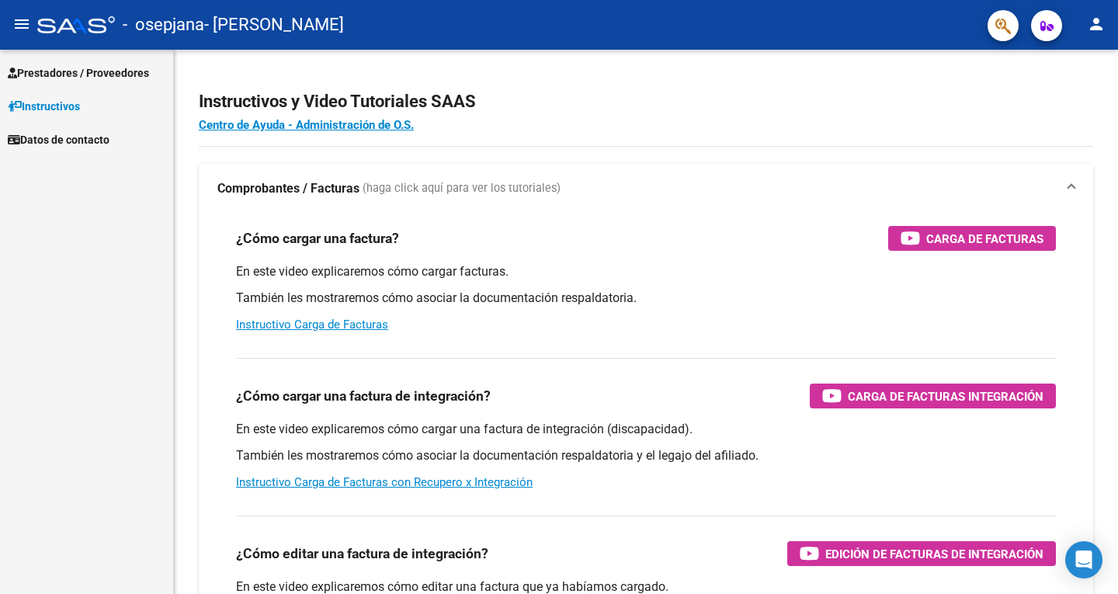
click at [82, 76] on span "Prestadores / Proveedores" at bounding box center [78, 72] width 141 height 17
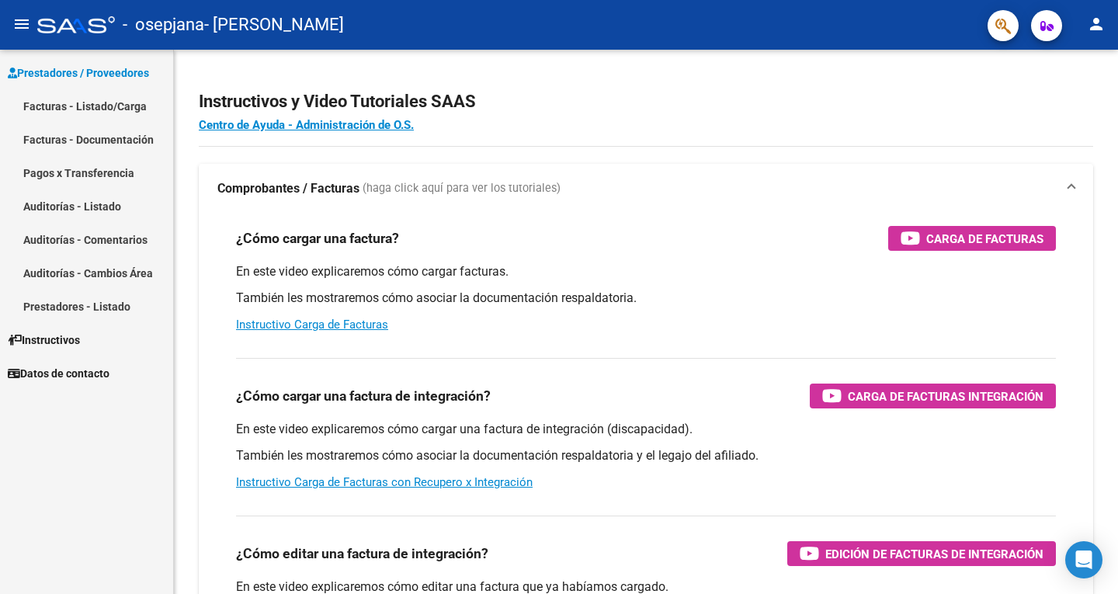
click at [112, 106] on link "Facturas - Listado/Carga" at bounding box center [86, 105] width 173 height 33
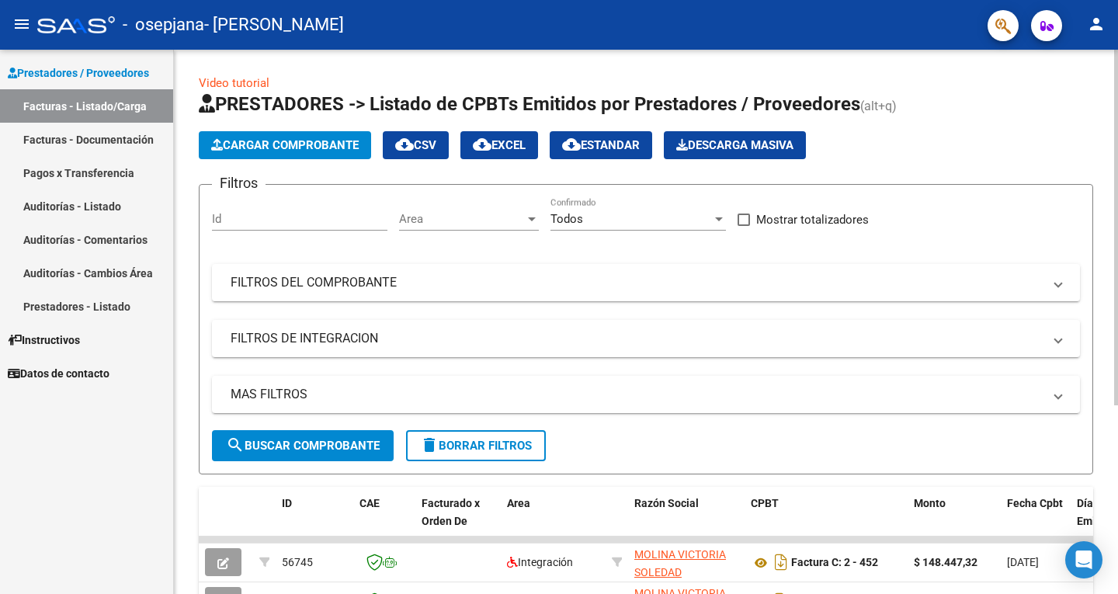
click at [314, 141] on span "Cargar Comprobante" at bounding box center [284, 145] width 147 height 14
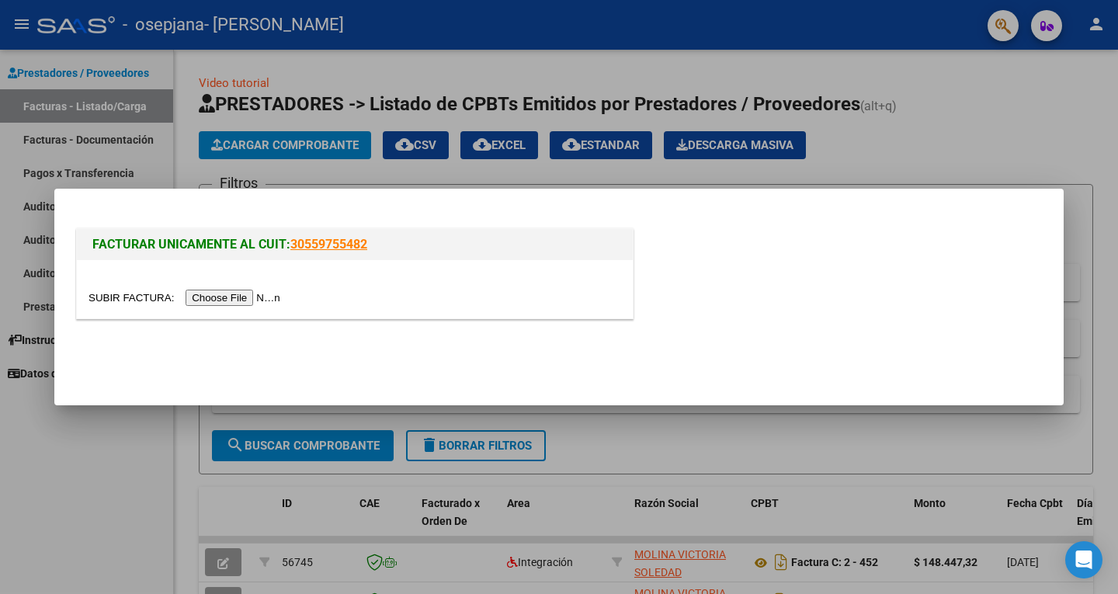
click at [253, 302] on input "file" at bounding box center [186, 298] width 196 height 16
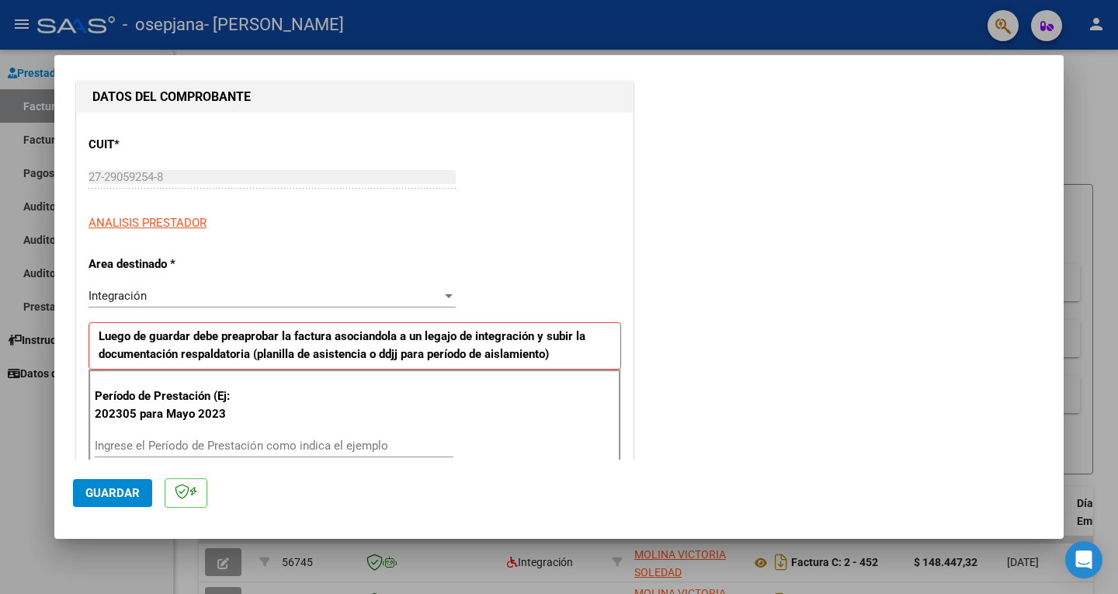
scroll to position [233, 0]
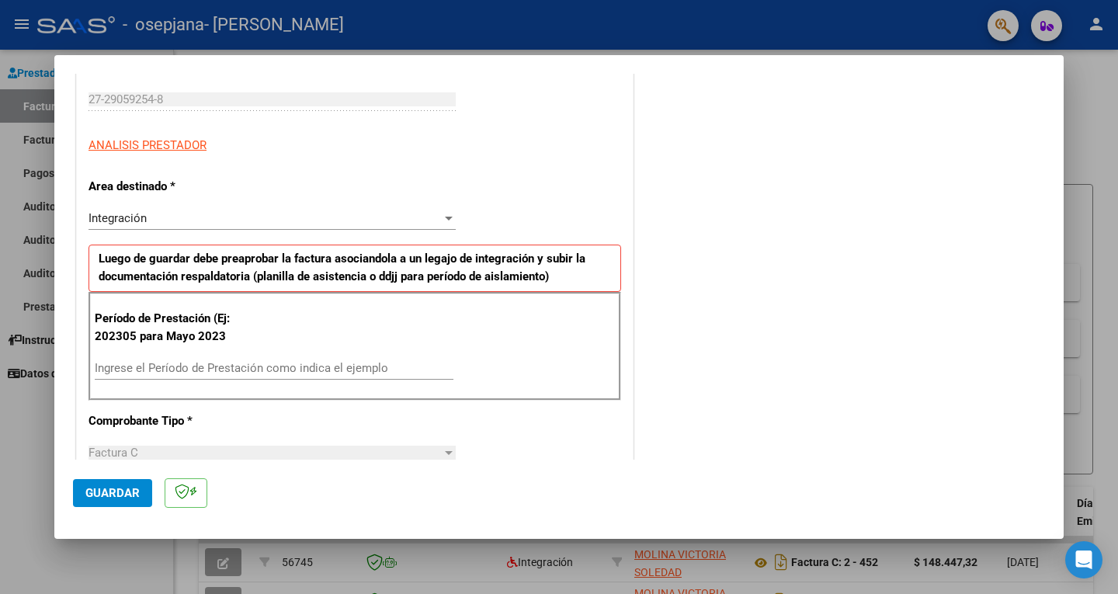
click at [134, 363] on input "Ingrese el Período de Prestación como indica el ejemplo" at bounding box center [274, 368] width 359 height 14
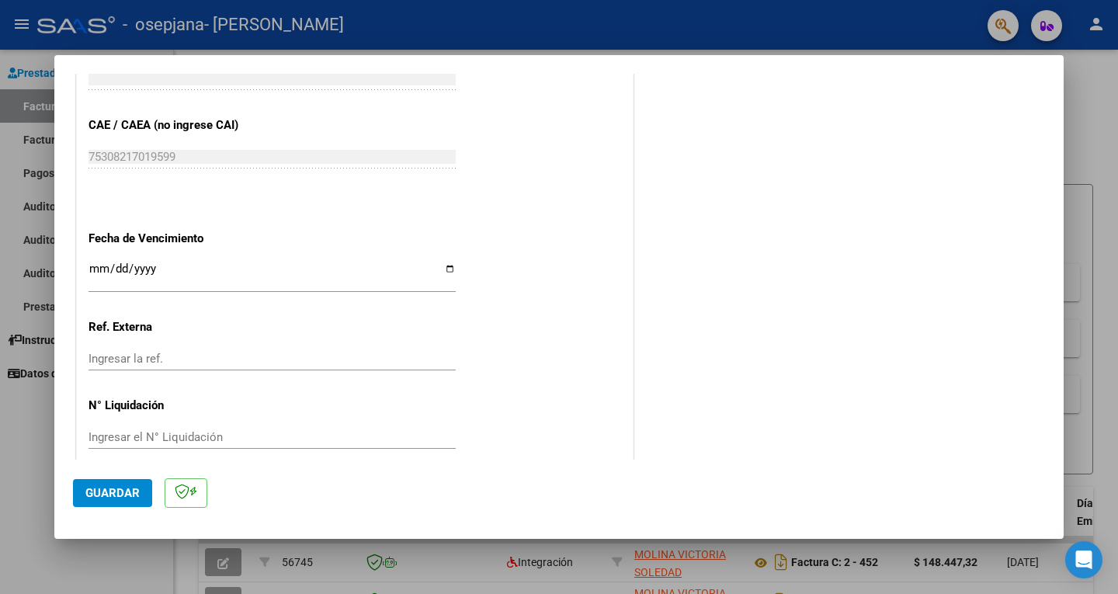
scroll to position [951, 0]
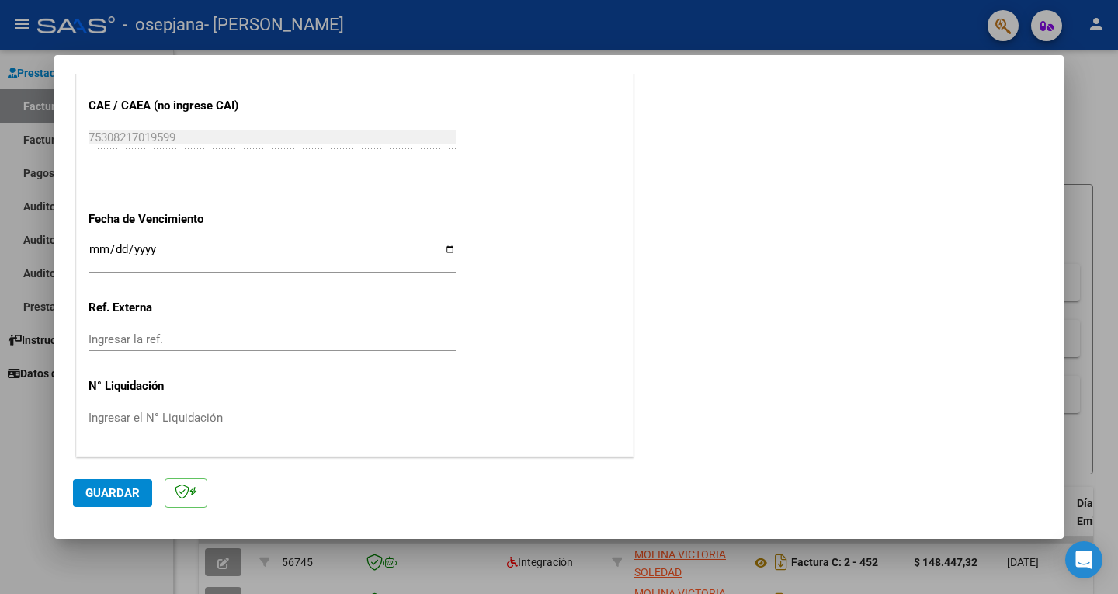
type input "202507"
click at [116, 494] on span "Guardar" at bounding box center [112, 493] width 54 height 14
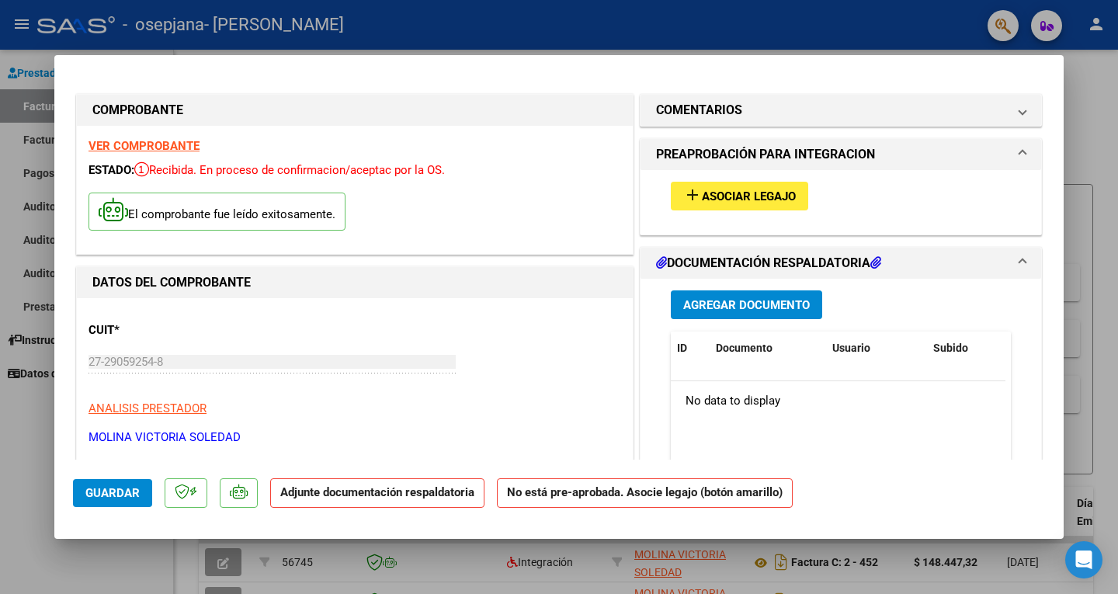
click at [762, 200] on span "Asociar Legajo" at bounding box center [749, 196] width 94 height 14
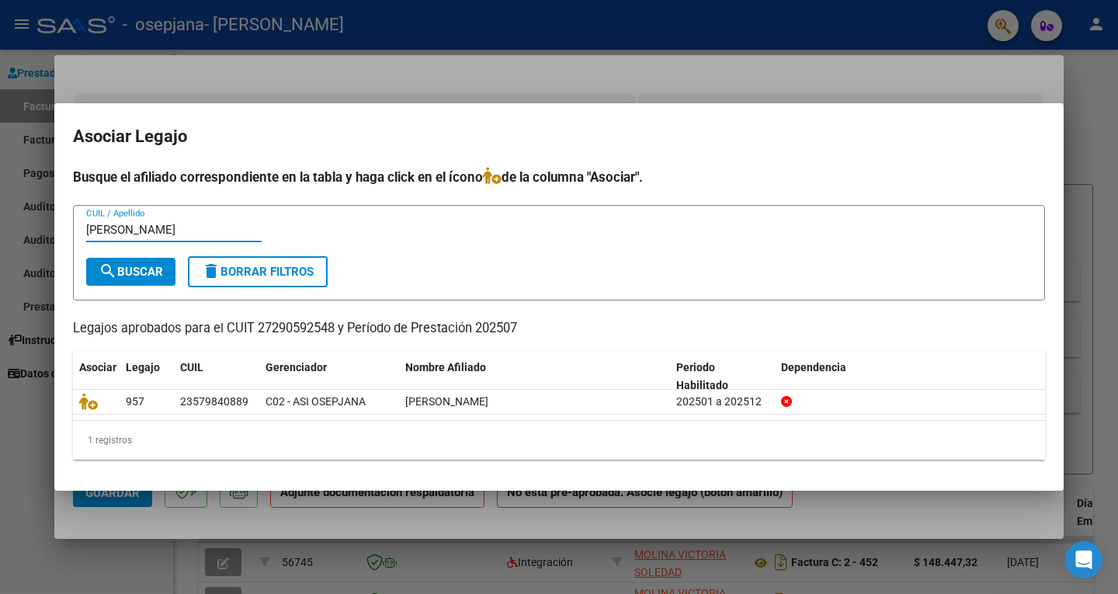
type input "[PERSON_NAME]"
click at [141, 276] on span "search Buscar" at bounding box center [131, 272] width 64 height 14
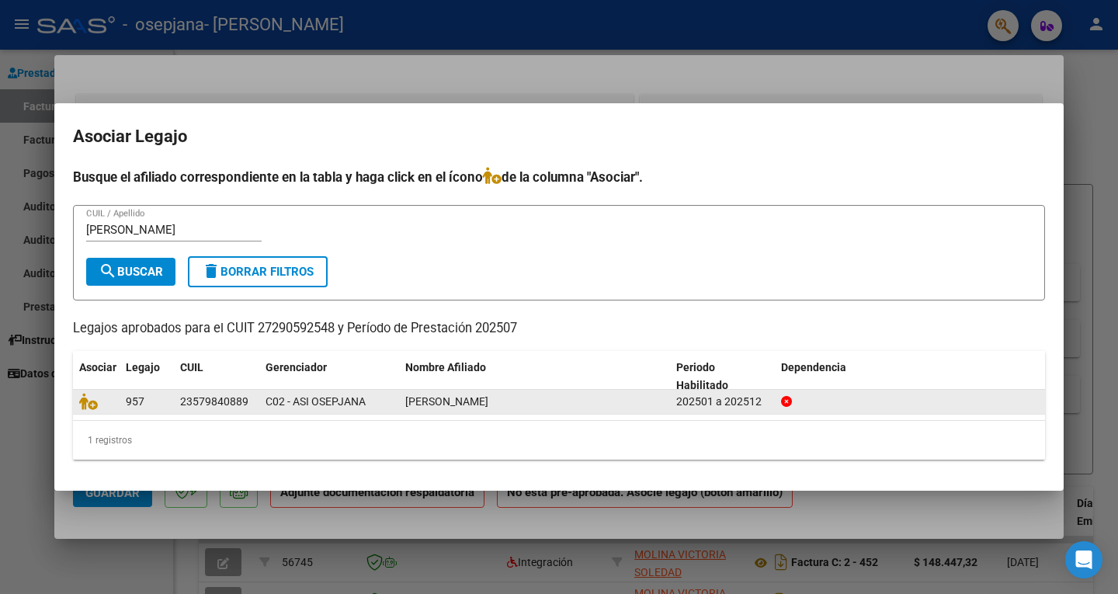
click at [172, 404] on datatable-body-cell "957" at bounding box center [147, 402] width 54 height 24
click at [127, 405] on span "957" at bounding box center [135, 401] width 19 height 12
click at [267, 405] on span "C02 - ASI OSEPJANA" at bounding box center [315, 401] width 100 height 12
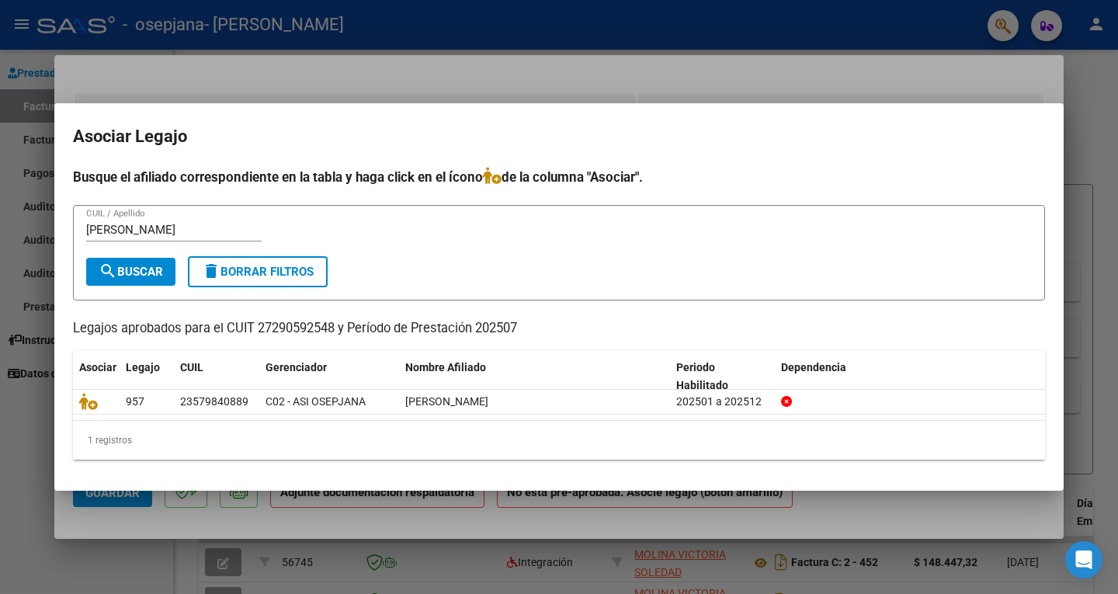
click at [115, 446] on div "1 registros" at bounding box center [559, 440] width 972 height 39
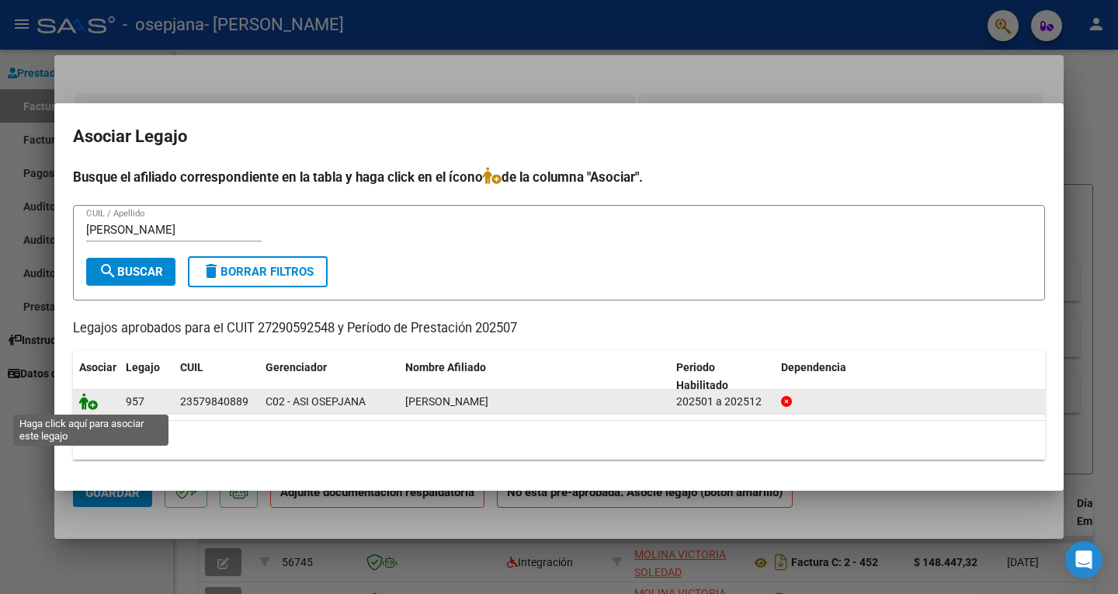
click at [88, 397] on icon at bounding box center [88, 401] width 19 height 17
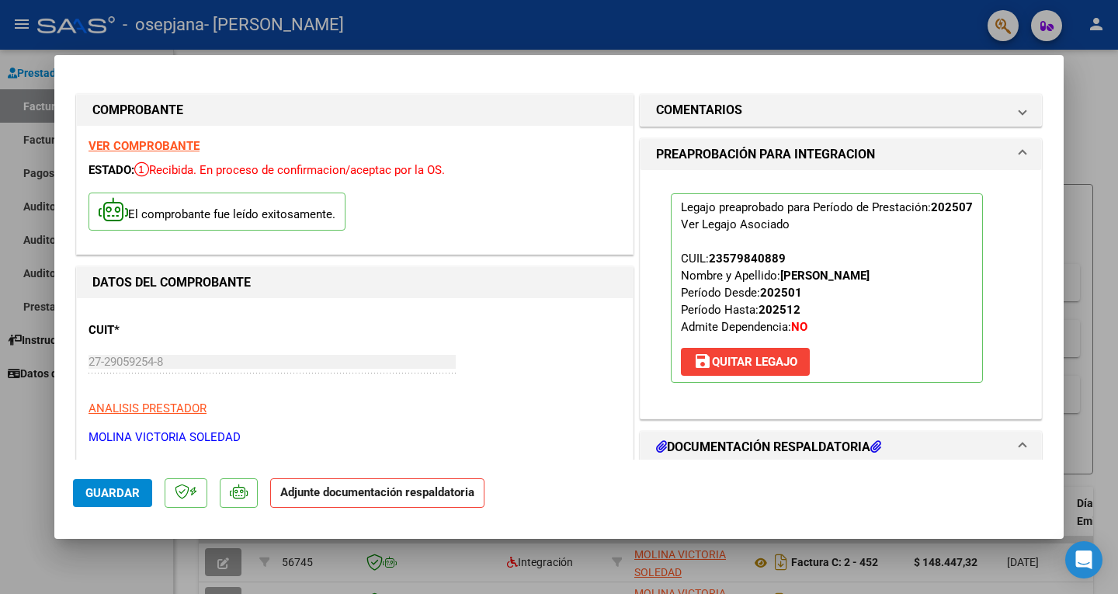
click at [751, 442] on h1 "DOCUMENTACIÓN RESPALDATORIA" at bounding box center [768, 447] width 225 height 19
click at [871, 447] on icon at bounding box center [875, 446] width 11 height 12
click at [870, 452] on icon at bounding box center [875, 446] width 11 height 12
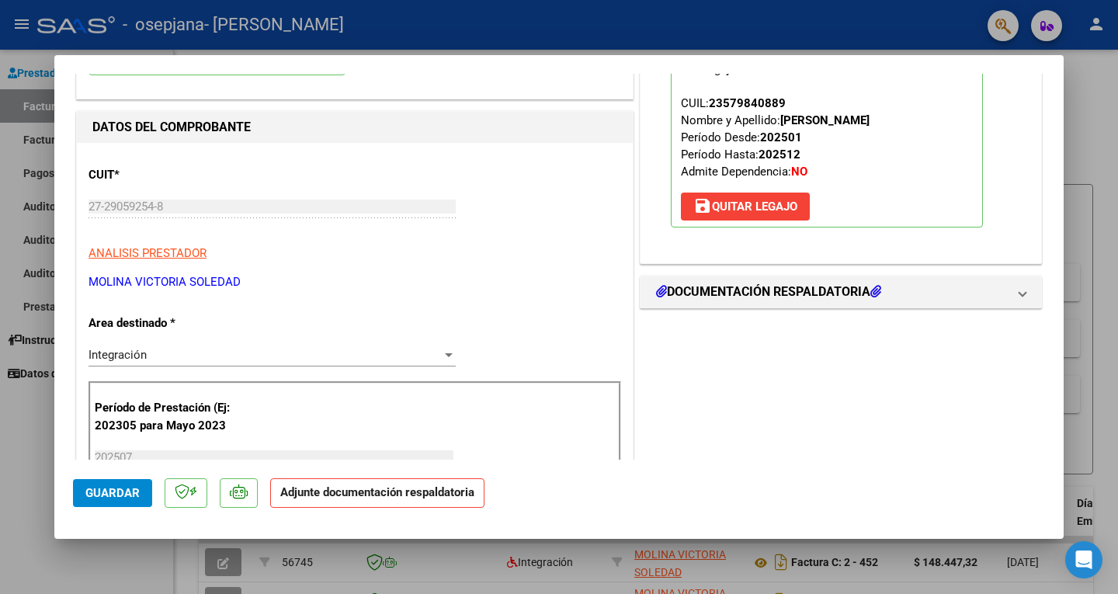
click at [347, 499] on p "Adjunte documentación respaldatoria" at bounding box center [377, 493] width 214 height 30
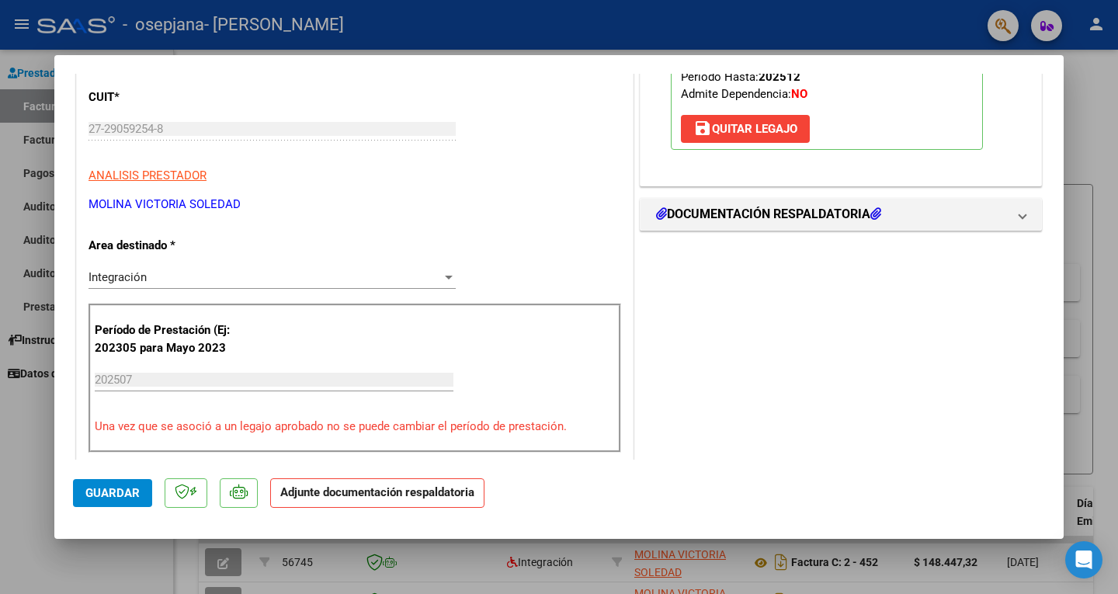
click at [351, 501] on p "Adjunte documentación respaldatoria" at bounding box center [377, 493] width 214 height 30
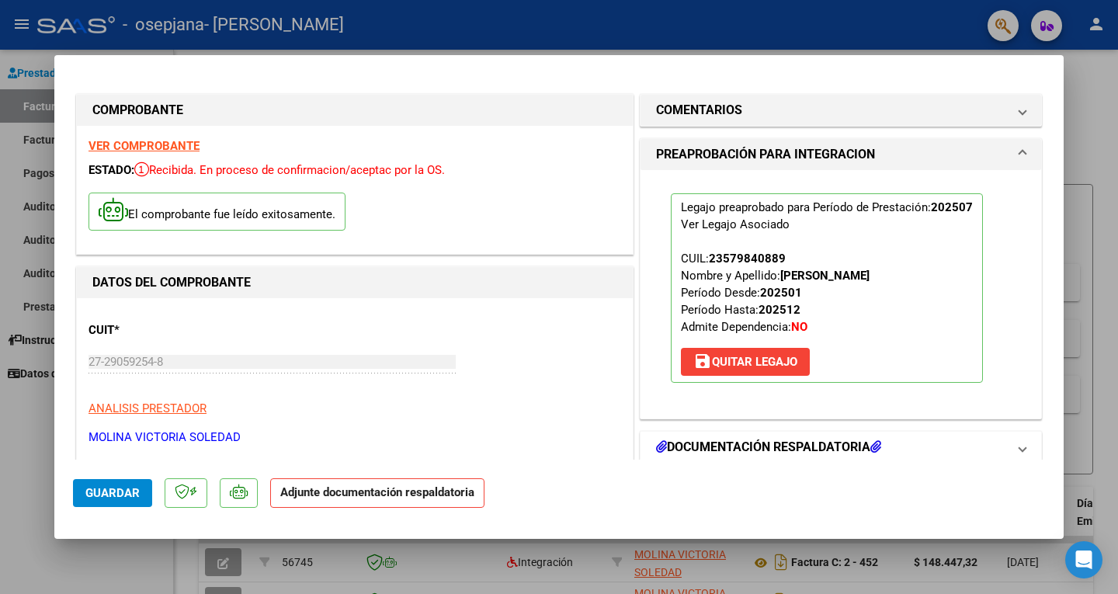
click at [800, 446] on h1 "DOCUMENTACIÓN RESPALDATORIA" at bounding box center [768, 447] width 225 height 19
click at [883, 459] on mat-expansion-panel-header "DOCUMENTACIÓN RESPALDATORIA" at bounding box center [840, 447] width 401 height 31
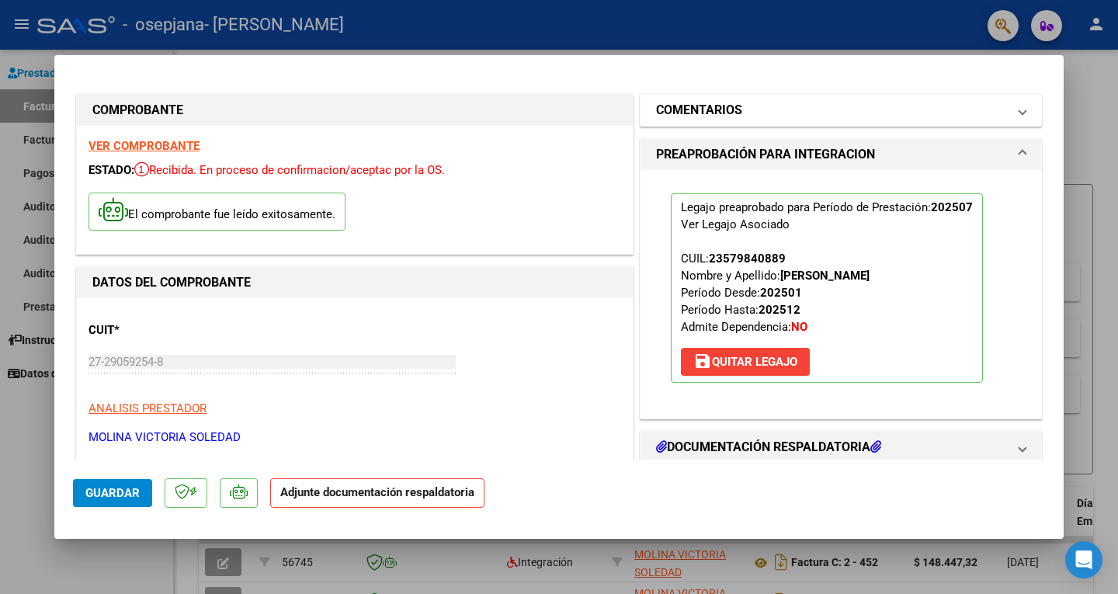
click at [917, 111] on mat-panel-title "COMENTARIOS" at bounding box center [831, 110] width 351 height 19
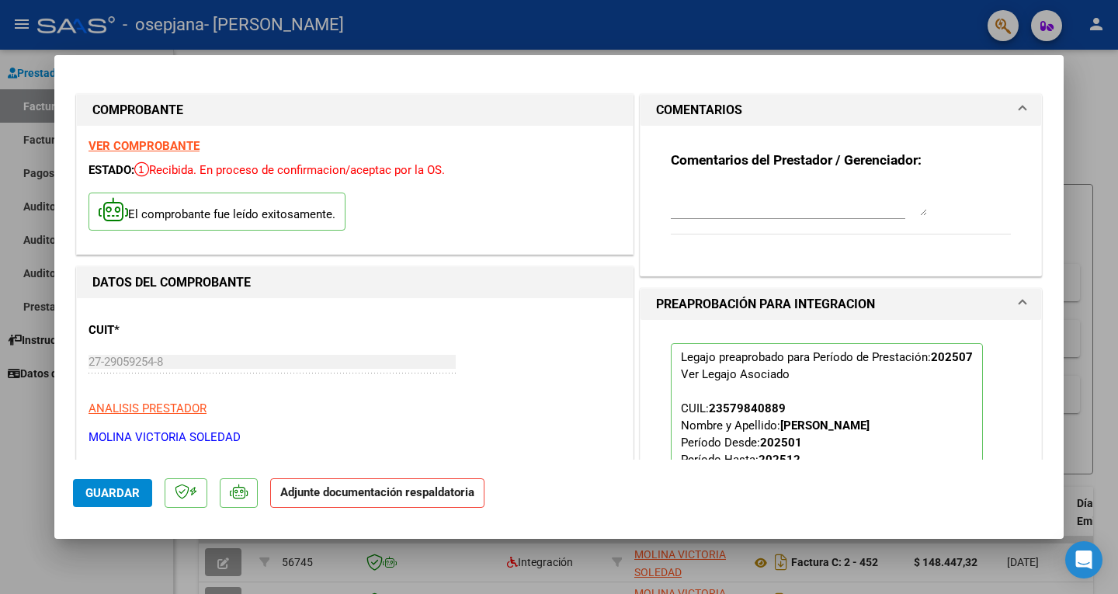
click at [917, 111] on mat-panel-title "COMENTARIOS" at bounding box center [831, 110] width 351 height 19
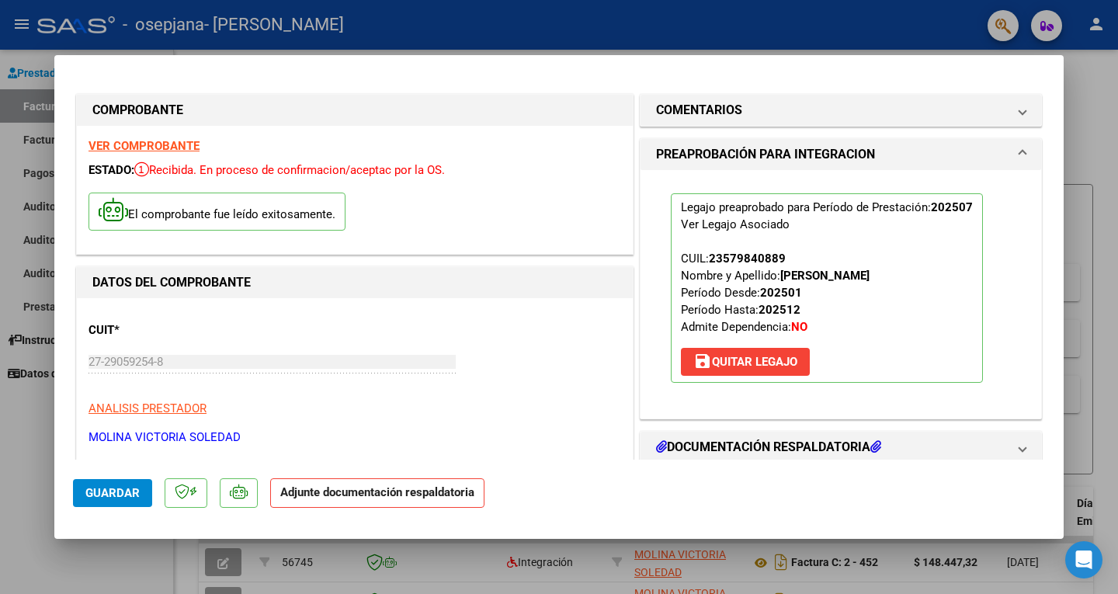
click at [911, 157] on mat-panel-title "PREAPROBACIÓN PARA INTEGRACION" at bounding box center [831, 154] width 351 height 19
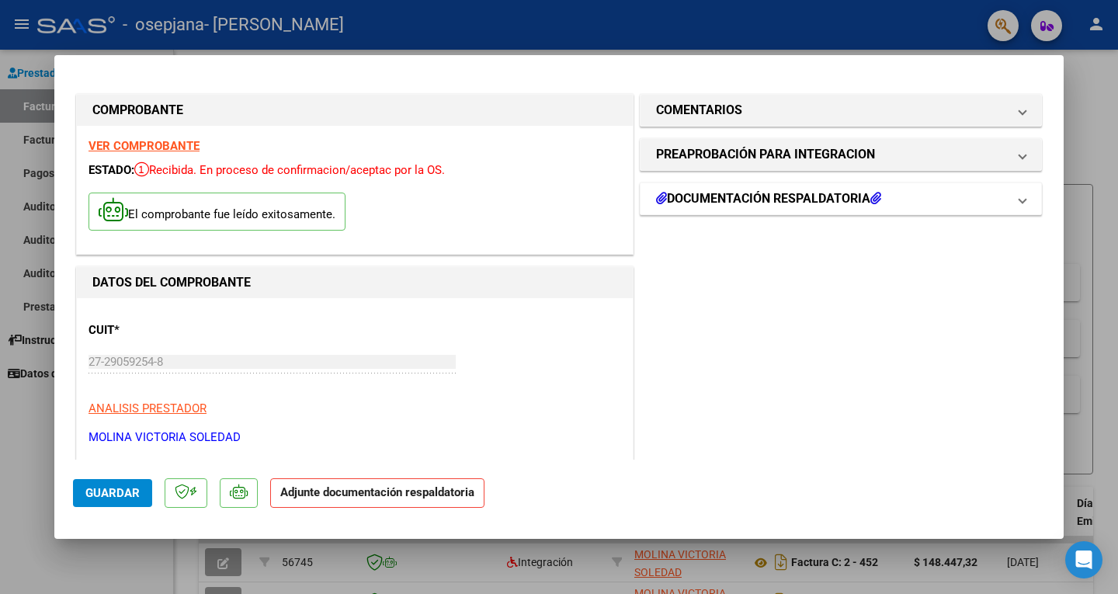
click at [1019, 201] on span at bounding box center [1022, 198] width 6 height 19
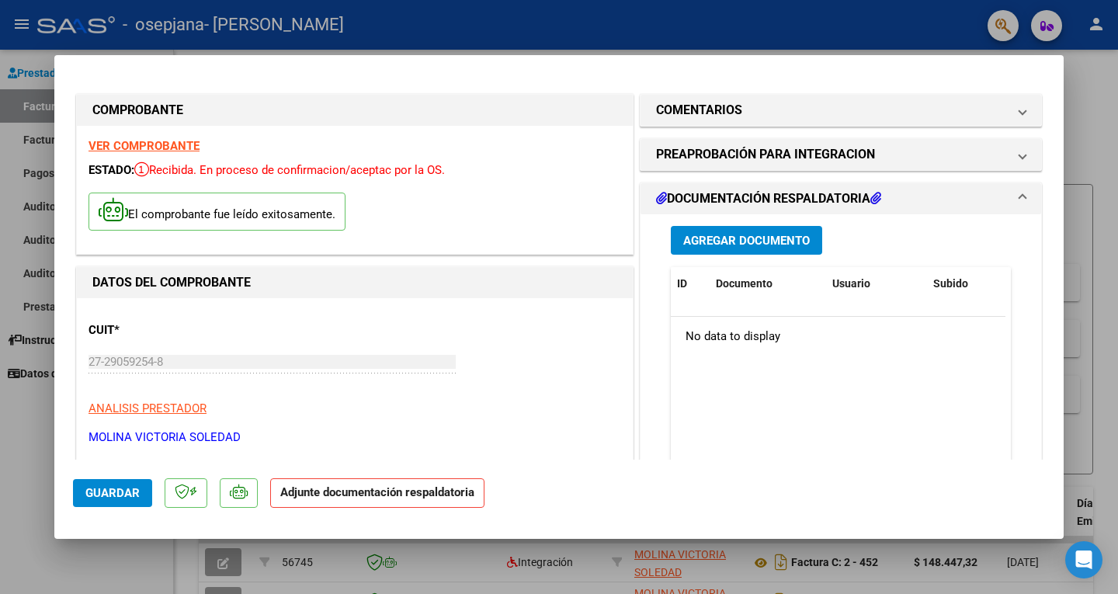
click at [749, 241] on span "Agregar Documento" at bounding box center [746, 241] width 127 height 14
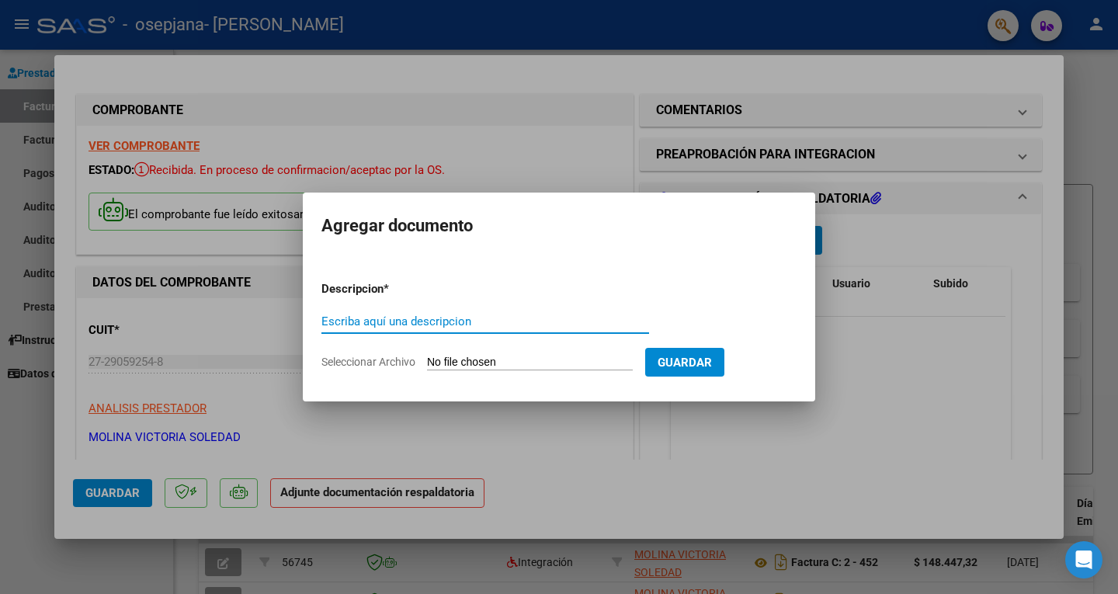
click at [510, 356] on input "Seleccionar Archivo" at bounding box center [530, 363] width 206 height 15
type input "C:\fakepath\Soto.pdf"
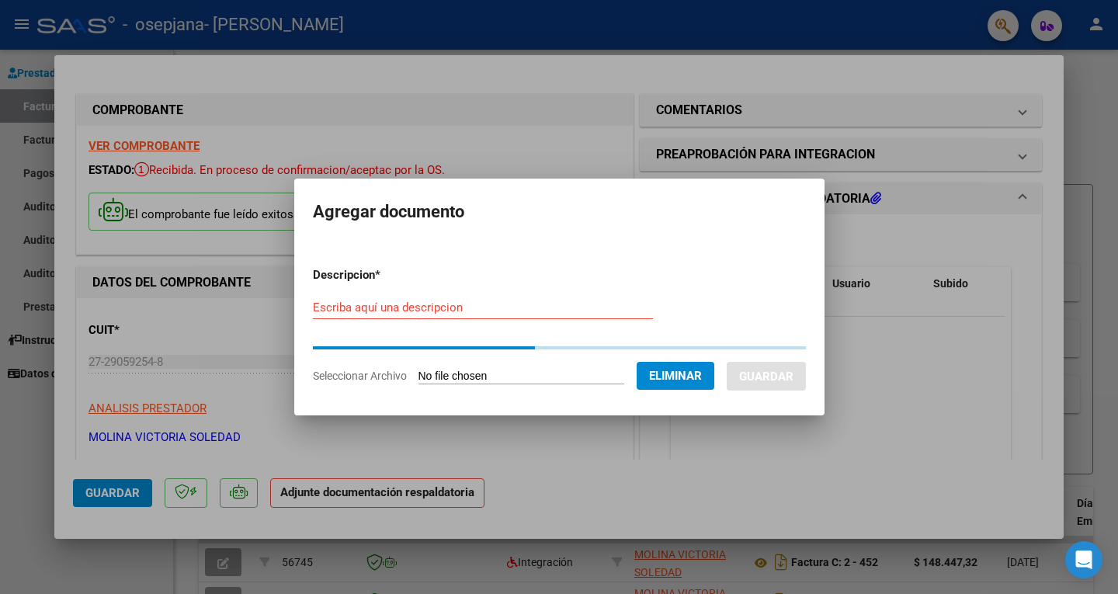
click at [362, 308] on form "Descripcion * Escriba aquí una descripcion Seleccionar Archivo Eliminar Guardar" at bounding box center [559, 325] width 493 height 141
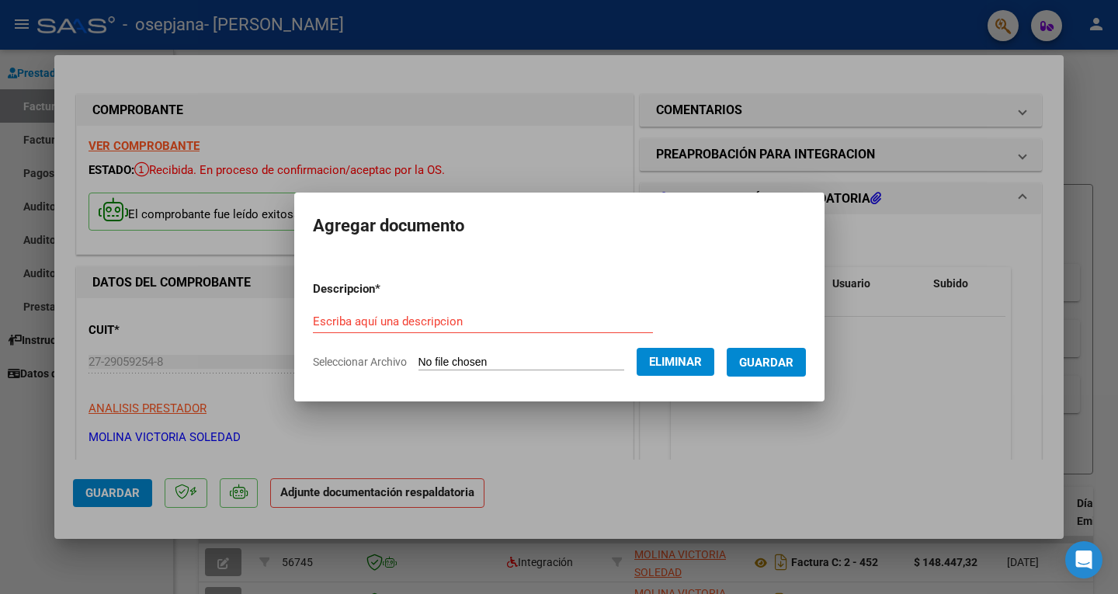
click at [400, 323] on input "Escriba aquí una descripcion" at bounding box center [483, 321] width 340 height 14
type input "planilla asistencia"
click at [790, 370] on button "Guardar" at bounding box center [766, 362] width 79 height 29
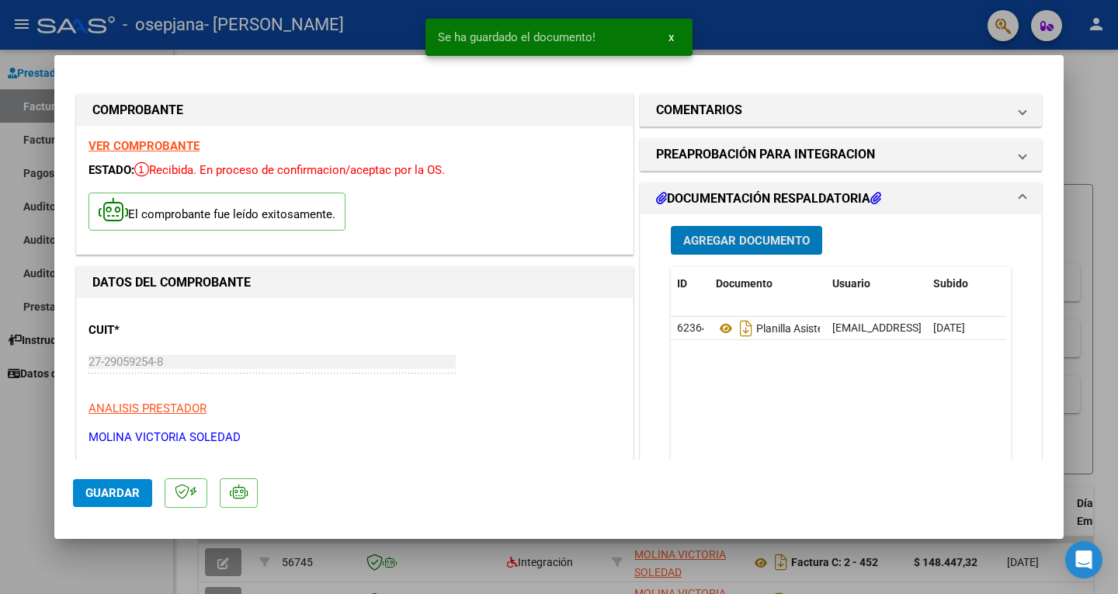
click at [106, 486] on span "Guardar" at bounding box center [112, 493] width 54 height 14
click at [18, 26] on div at bounding box center [559, 297] width 1118 height 594
type input "$ 0,00"
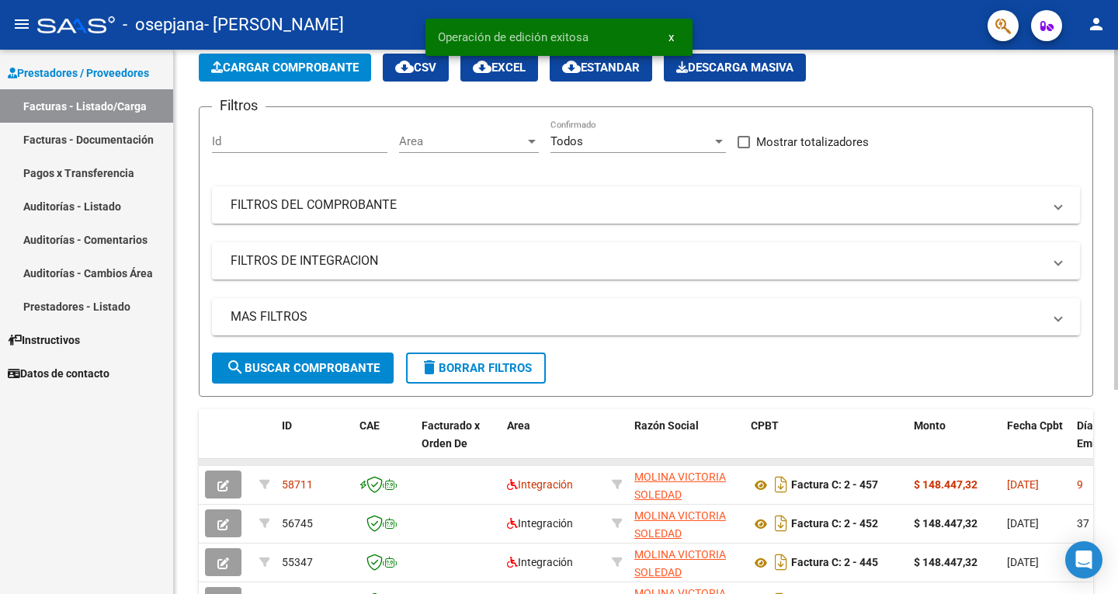
scroll to position [155, 0]
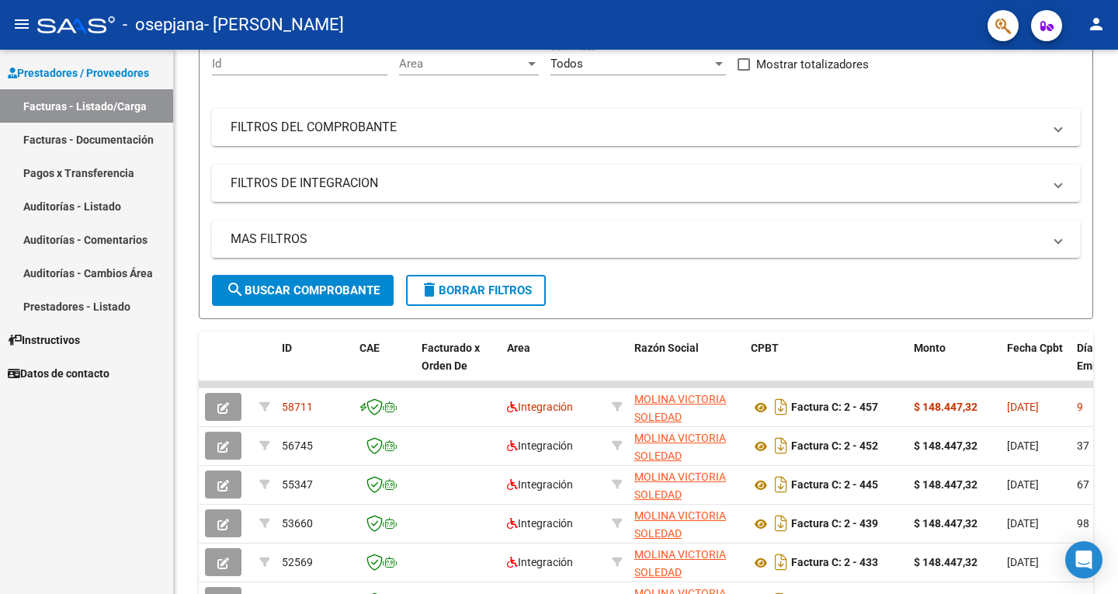
click at [1096, 28] on mat-icon "person" at bounding box center [1096, 24] width 19 height 19
click at [1071, 106] on button "exit_to_app Salir" at bounding box center [1064, 102] width 95 height 37
